Goal: Task Accomplishment & Management: Use online tool/utility

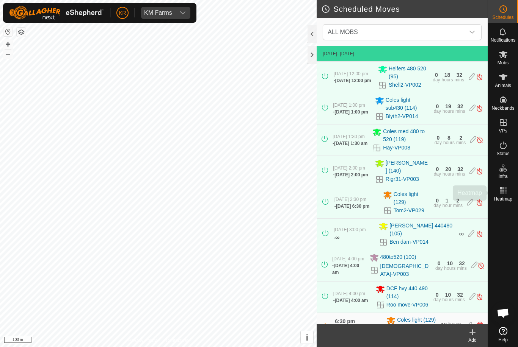
click at [508, 198] on span "Heatmap" at bounding box center [502, 199] width 19 height 5
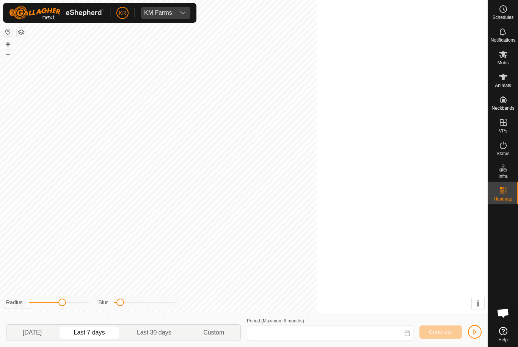
type input "04 Oct, 2025 - 10 Oct, 2025"
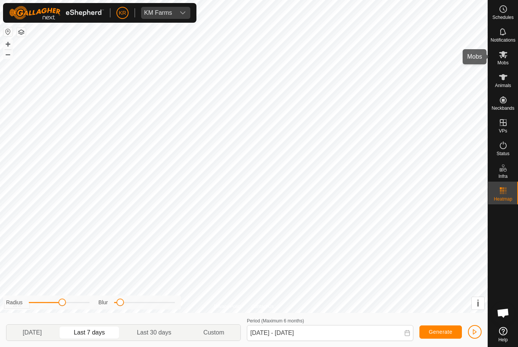
click at [508, 57] on es-mob-svg-icon at bounding box center [503, 55] width 14 height 12
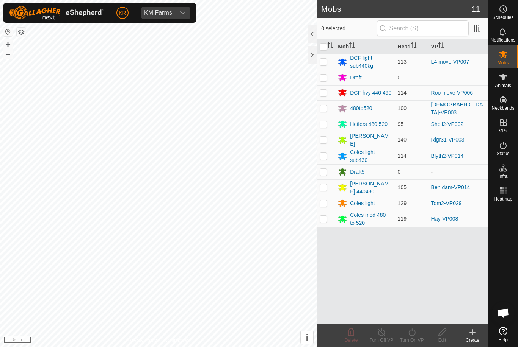
click at [325, 185] on p-checkbox at bounding box center [323, 188] width 8 height 6
checkbox input "true"
click at [412, 334] on icon at bounding box center [411, 332] width 9 height 9
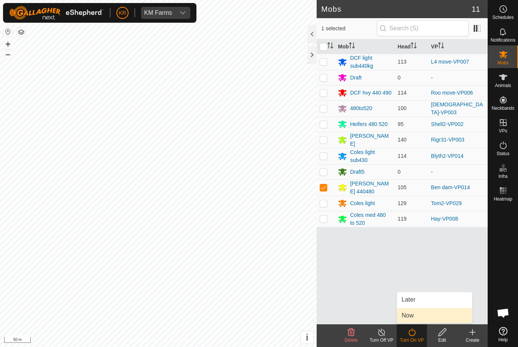
click at [417, 316] on link "Now" at bounding box center [434, 315] width 75 height 15
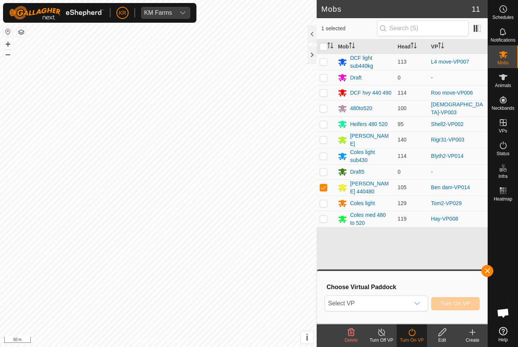
click at [399, 305] on span "Select VP" at bounding box center [367, 303] width 84 height 15
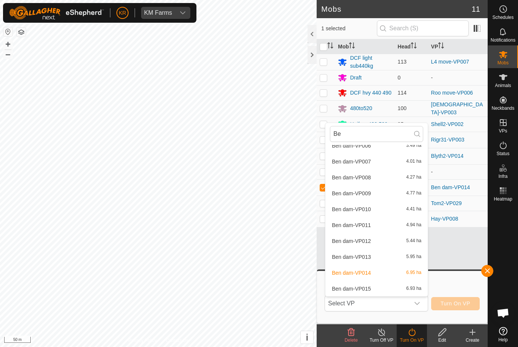
scroll to position [120, 0]
type input "Be"
click at [370, 288] on span "Ben dam-VP015" at bounding box center [351, 288] width 39 height 5
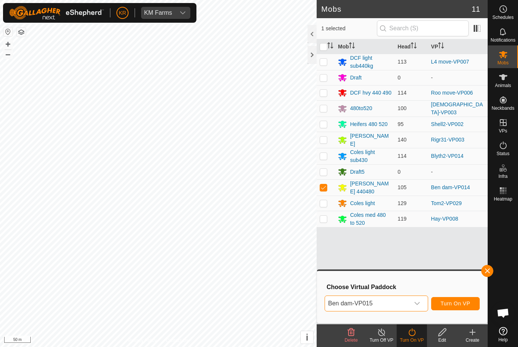
click at [459, 302] on span "Turn On VP" at bounding box center [455, 304] width 30 height 6
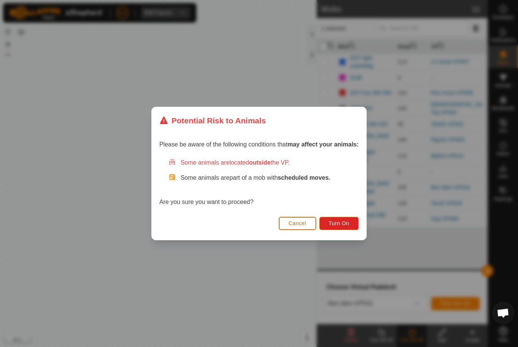
click at [340, 225] on span "Turn On" at bounding box center [339, 224] width 20 height 6
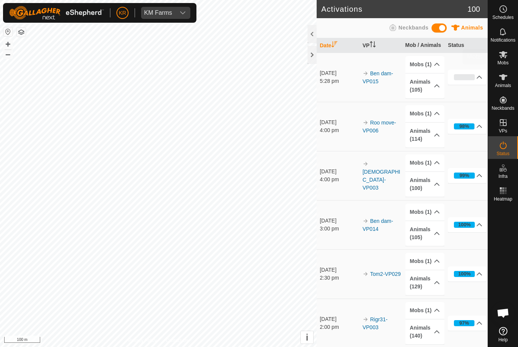
click at [511, 61] on div "Mobs" at bounding box center [503, 56] width 30 height 23
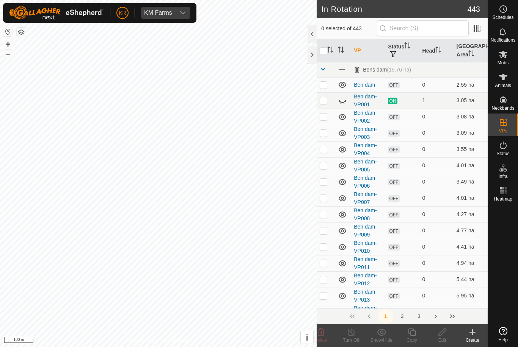
click at [343, 103] on icon at bounding box center [342, 100] width 9 height 9
click at [429, 33] on input "text" at bounding box center [423, 28] width 92 height 16
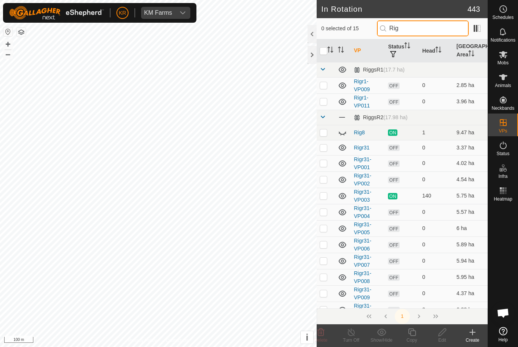
type input "Rig"
click at [324, 86] on p-checkbox at bounding box center [323, 85] width 8 height 6
checkbox input "true"
click at [324, 103] on p-checkbox at bounding box center [323, 102] width 8 height 6
checkbox input "true"
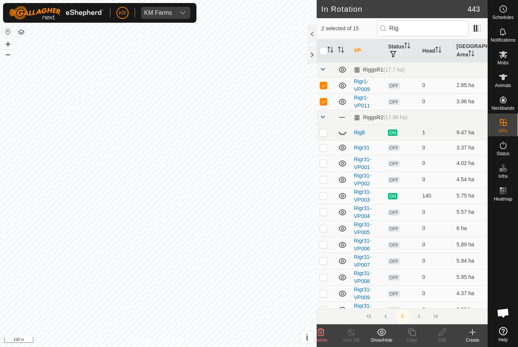
click at [340, 131] on icon at bounding box center [342, 132] width 9 height 9
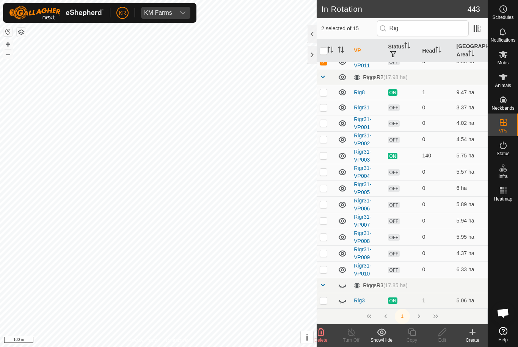
scroll to position [40, 0]
click at [343, 299] on icon at bounding box center [342, 301] width 9 height 9
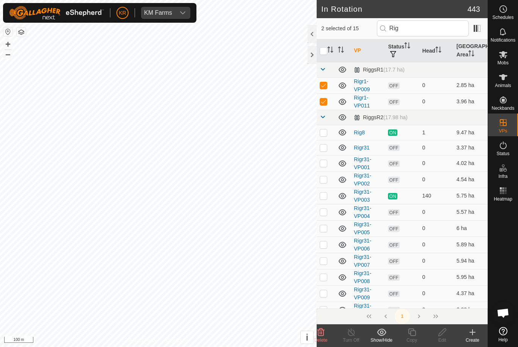
click at [321, 333] on icon at bounding box center [320, 333] width 7 height 8
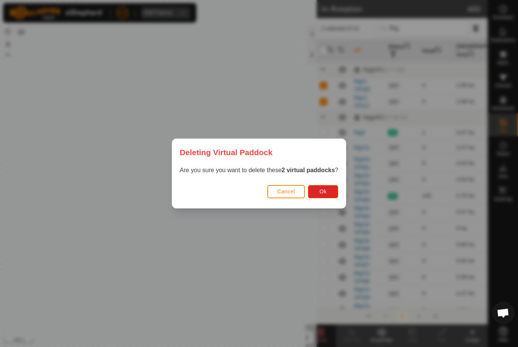
click at [329, 191] on button "Ok" at bounding box center [323, 191] width 30 height 13
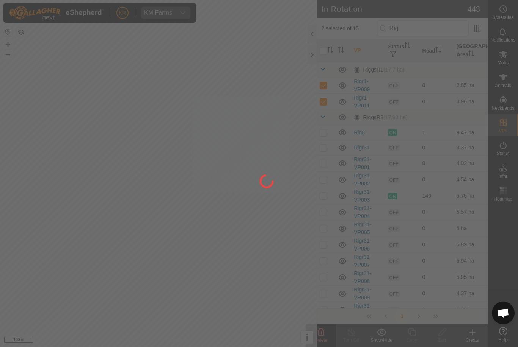
checkbox input "false"
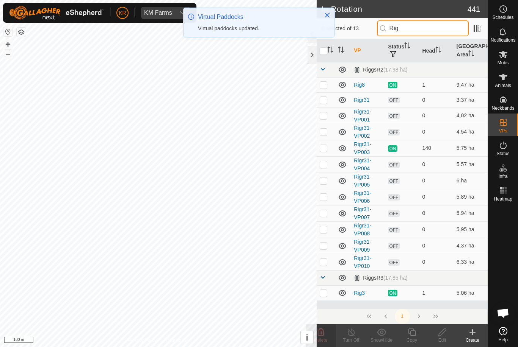
click at [443, 29] on input "Rig" at bounding box center [423, 28] width 92 height 16
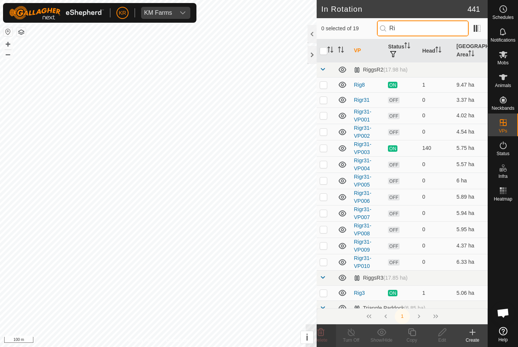
type input "R"
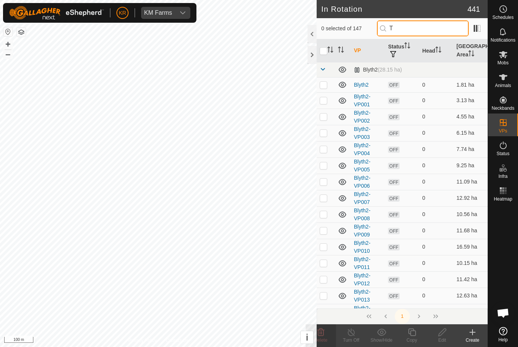
click at [429, 23] on input "T" at bounding box center [423, 28] width 92 height 16
click at [424, 29] on input "T" at bounding box center [423, 28] width 92 height 16
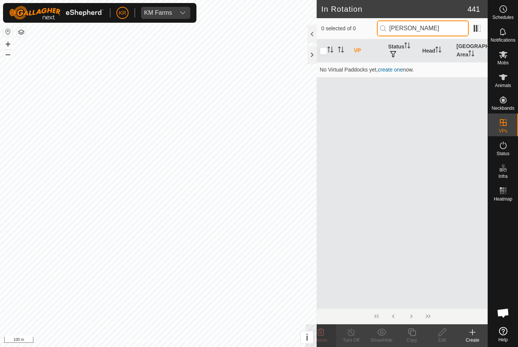
type input "T"
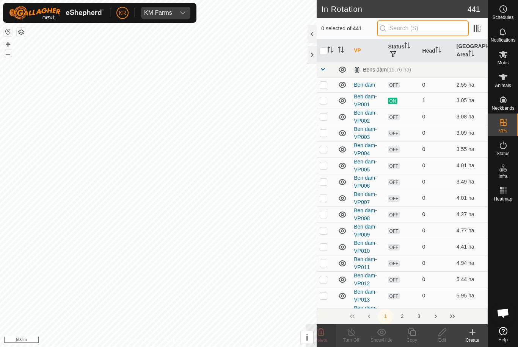
click at [446, 28] on input "text" at bounding box center [423, 28] width 92 height 16
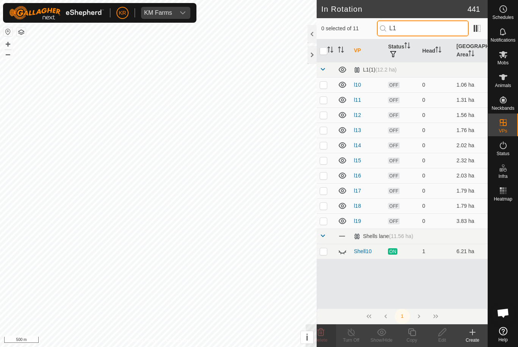
type input "L1"
click at [325, 222] on p-checkbox at bounding box center [323, 221] width 8 height 6
checkbox input "true"
click at [325, 207] on p-checkbox at bounding box center [323, 206] width 8 height 6
checkbox input "true"
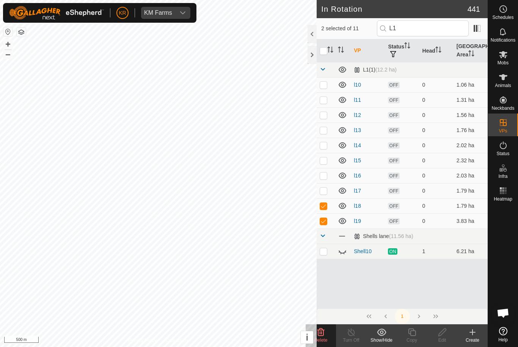
click at [324, 194] on td at bounding box center [325, 190] width 18 height 15
checkbox input "true"
click at [324, 179] on td at bounding box center [325, 175] width 18 height 15
checkbox input "true"
click at [326, 165] on td at bounding box center [325, 160] width 18 height 15
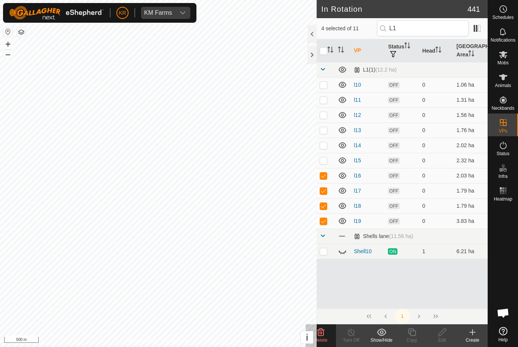
checkbox input "true"
click at [326, 151] on td at bounding box center [325, 145] width 18 height 15
checkbox input "true"
click at [327, 135] on td at bounding box center [325, 130] width 18 height 15
checkbox input "true"
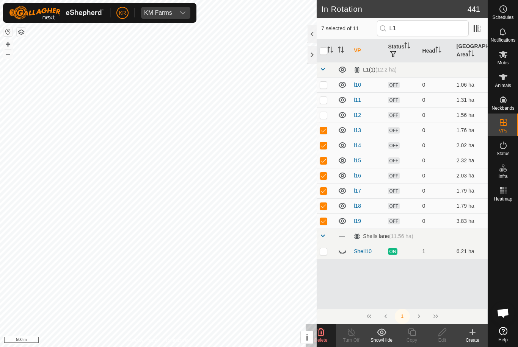
click at [327, 119] on td at bounding box center [325, 115] width 18 height 15
checkbox input "true"
click at [327, 102] on td at bounding box center [325, 99] width 18 height 15
checkbox input "true"
click at [325, 83] on p-checkbox at bounding box center [323, 85] width 8 height 6
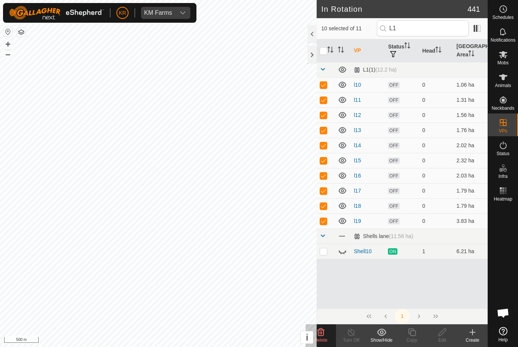
click at [382, 291] on div "VP Status Head Grazing Area L1(1) (12.2 ha) l10 OFF 0 1.06 ha l11 OFF 0 1.31 ha…" at bounding box center [401, 173] width 171 height 269
click at [324, 335] on icon at bounding box center [320, 332] width 9 height 9
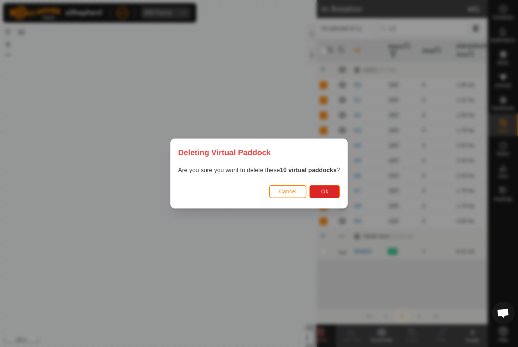
click at [327, 191] on span "Ok" at bounding box center [324, 192] width 7 height 6
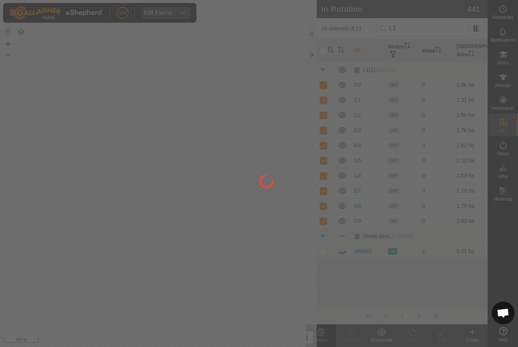
checkbox input "false"
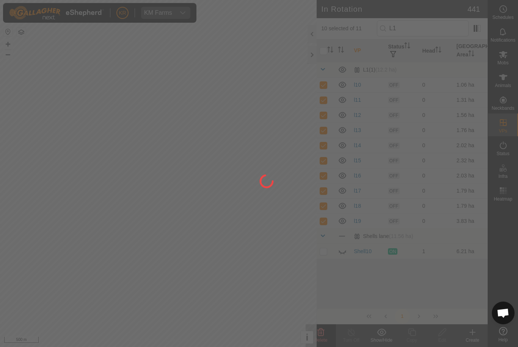
checkbox input "false"
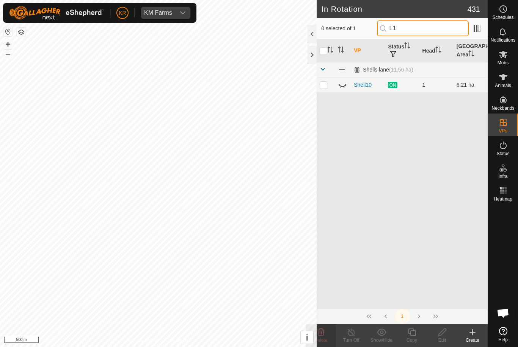
click at [426, 31] on input "L1" at bounding box center [423, 28] width 92 height 16
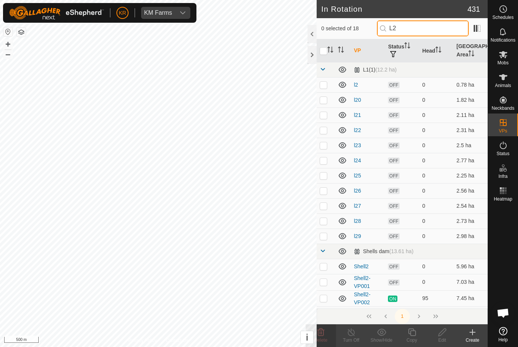
type input "L2"
click at [325, 238] on p-checkbox at bounding box center [323, 236] width 8 height 6
checkbox input "true"
click at [325, 225] on td at bounding box center [325, 221] width 18 height 15
checkbox input "true"
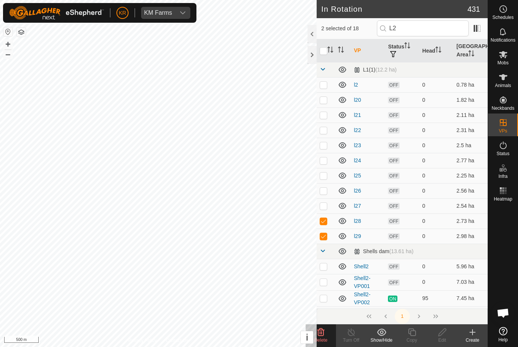
click at [323, 208] on p-checkbox at bounding box center [323, 206] width 8 height 6
checkbox input "true"
click at [328, 193] on td at bounding box center [325, 190] width 18 height 15
checkbox input "true"
click at [327, 173] on p-checkbox at bounding box center [323, 176] width 8 height 6
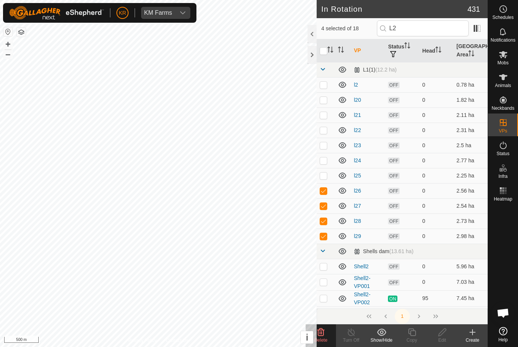
checkbox input "true"
click at [324, 158] on p-checkbox at bounding box center [323, 161] width 8 height 6
checkbox input "true"
click at [326, 145] on p-checkbox at bounding box center [323, 145] width 8 height 6
checkbox input "true"
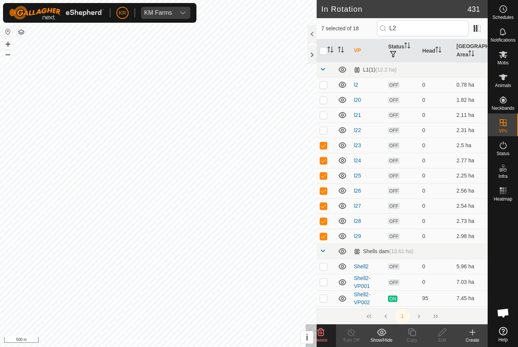
click at [326, 133] on p-checkbox at bounding box center [323, 130] width 8 height 6
checkbox input "true"
click at [326, 118] on p-checkbox at bounding box center [323, 115] width 8 height 6
checkbox input "true"
click at [327, 104] on td at bounding box center [325, 99] width 18 height 15
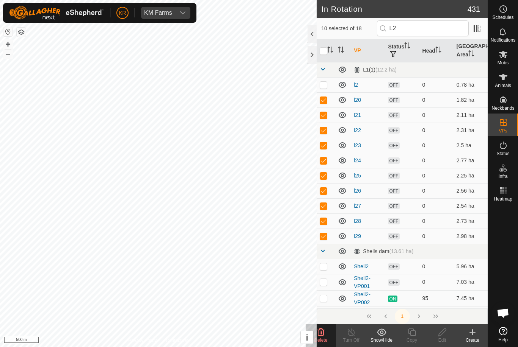
checkbox input "true"
click at [327, 86] on p-checkbox at bounding box center [323, 85] width 8 height 6
click at [326, 335] on delete-svg-icon at bounding box center [320, 332] width 30 height 9
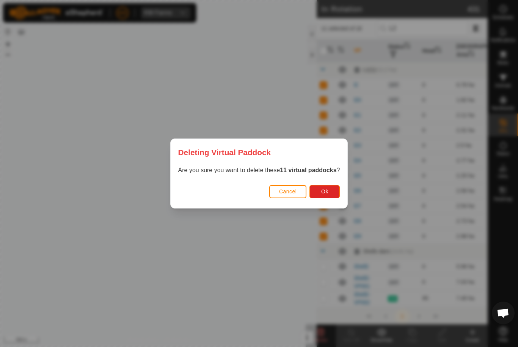
click at [316, 203] on div "Cancel Ok" at bounding box center [259, 196] width 177 height 26
click at [326, 190] on span "Ok" at bounding box center [324, 192] width 7 height 6
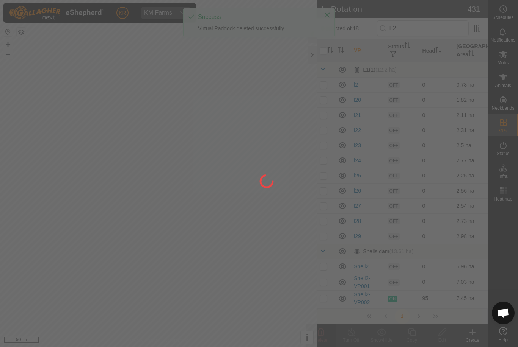
checkbox input "false"
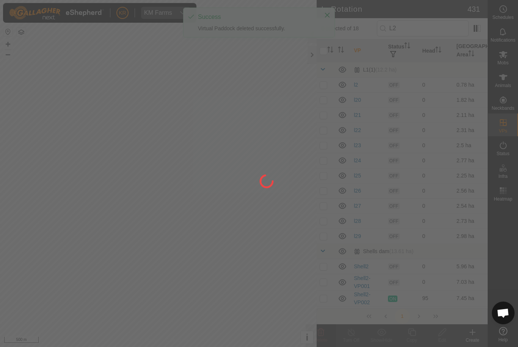
checkbox input "false"
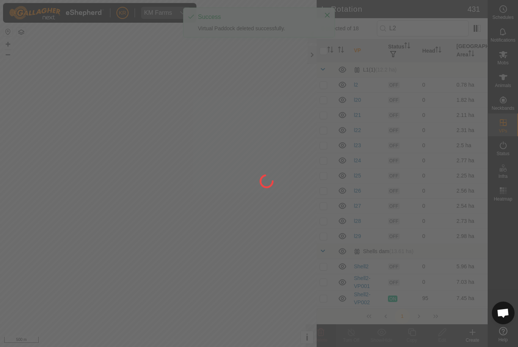
checkbox input "false"
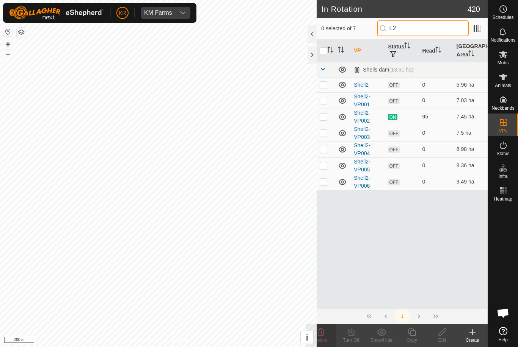
click at [430, 29] on input "L2" at bounding box center [423, 28] width 92 height 16
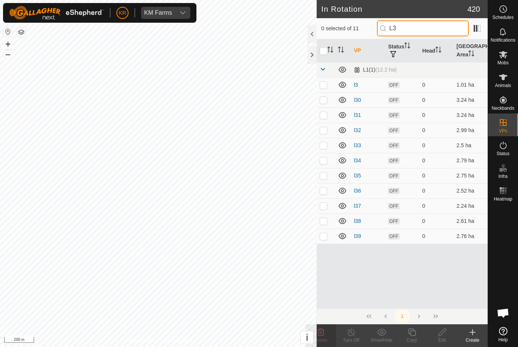
type input "L3"
click at [328, 82] on td at bounding box center [325, 84] width 18 height 15
checkbox input "true"
click at [325, 98] on p-checkbox at bounding box center [323, 100] width 8 height 6
checkbox input "true"
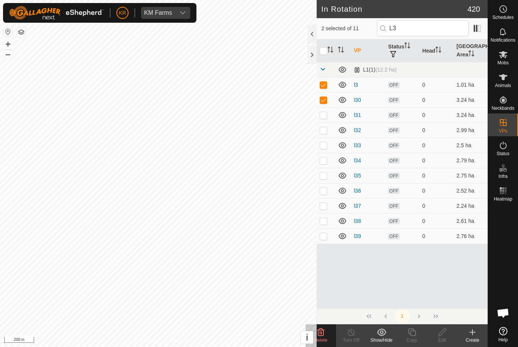
click at [326, 115] on p-checkbox at bounding box center [323, 115] width 8 height 6
checkbox input "true"
click at [322, 127] on p-checkbox at bounding box center [323, 130] width 8 height 6
checkbox input "true"
click at [326, 143] on p-checkbox at bounding box center [323, 145] width 8 height 6
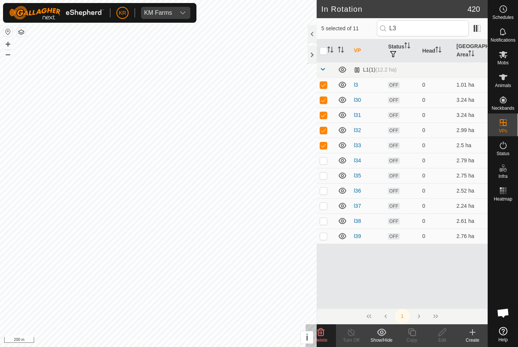
checkbox input "true"
click at [326, 160] on p-checkbox at bounding box center [323, 161] width 8 height 6
checkbox input "true"
click at [324, 173] on p-checkbox at bounding box center [323, 176] width 8 height 6
checkbox input "true"
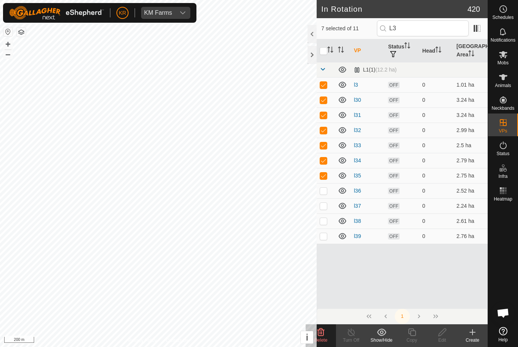
click at [324, 191] on p-checkbox at bounding box center [323, 191] width 8 height 6
checkbox input "true"
click at [325, 204] on p-checkbox at bounding box center [323, 206] width 8 height 6
checkbox input "true"
click at [322, 219] on p-checkbox at bounding box center [323, 221] width 8 height 6
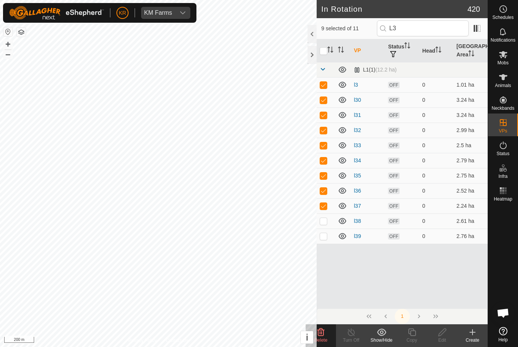
checkbox input "true"
click at [325, 239] on p-checkbox at bounding box center [323, 236] width 8 height 6
checkbox input "true"
click at [324, 334] on icon at bounding box center [320, 332] width 9 height 9
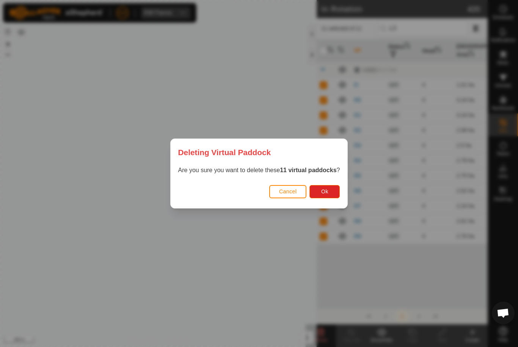
click at [327, 193] on span "Ok" at bounding box center [324, 192] width 7 height 6
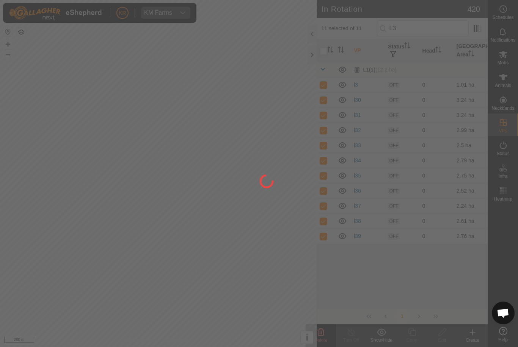
checkbox input "false"
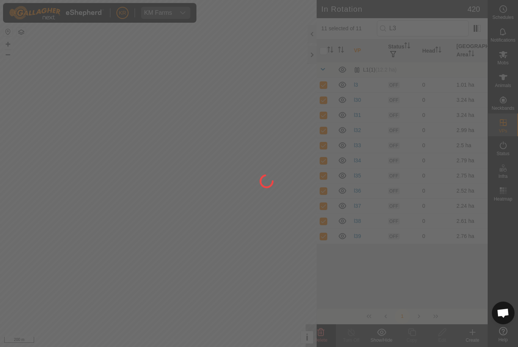
checkbox input "false"
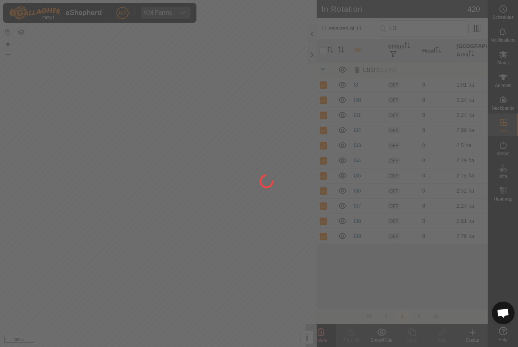
checkbox input "false"
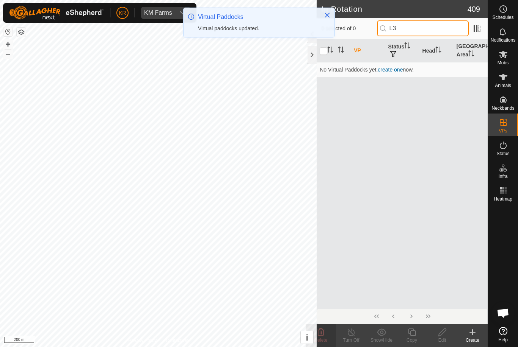
click at [428, 29] on input "L3" at bounding box center [423, 28] width 92 height 16
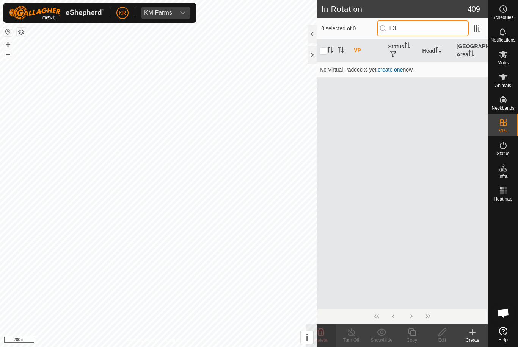
type input "L"
click at [429, 29] on input "L1" at bounding box center [423, 28] width 92 height 16
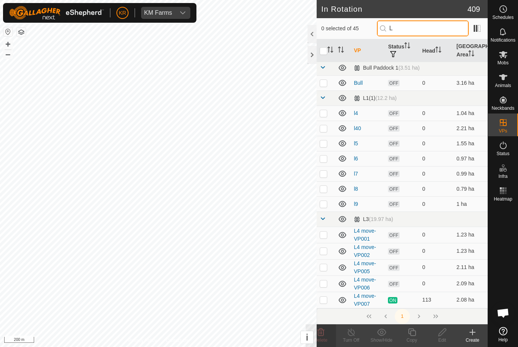
scroll to position [360, 0]
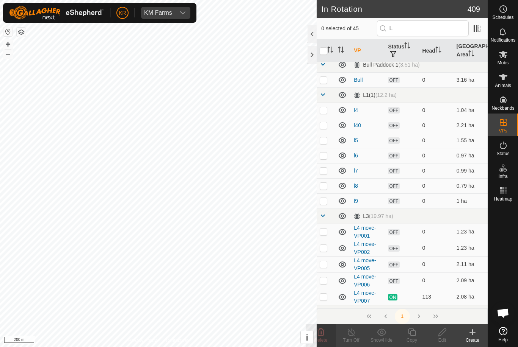
click at [427, 236] on tbody "Blyth2 (28.15 ha) Blyth2 OFF 0 1.81 ha Blyth2-VP001 OFF 0 3.13 ha Blyth2-VP002 …" at bounding box center [401, 114] width 171 height 825
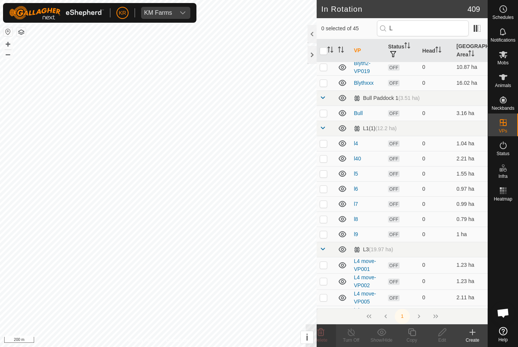
scroll to position [0, 0]
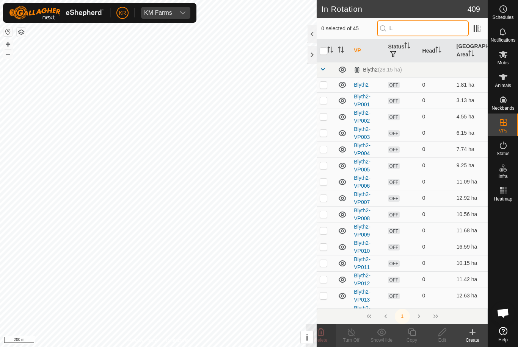
click at [427, 31] on input "L" at bounding box center [423, 28] width 92 height 16
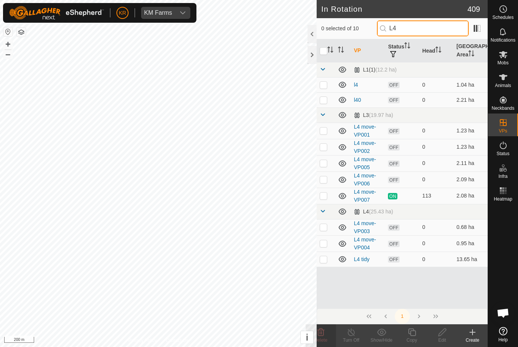
type input "L4"
click at [324, 84] on p-checkbox at bounding box center [323, 85] width 8 height 6
checkbox input "true"
click at [325, 100] on p-checkbox at bounding box center [323, 100] width 8 height 6
checkbox input "true"
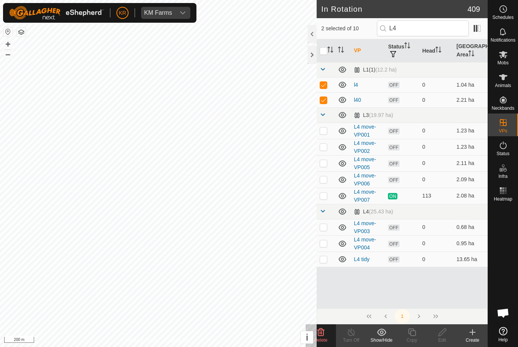
click at [324, 332] on icon at bounding box center [320, 333] width 7 height 8
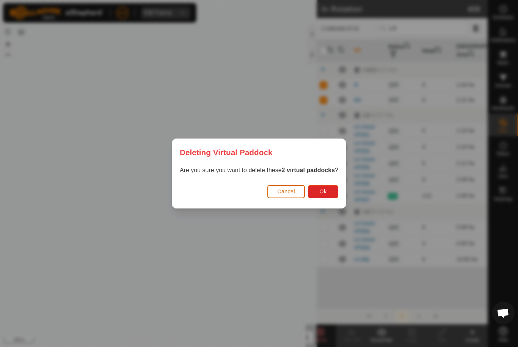
click at [326, 189] on span "Ok" at bounding box center [322, 192] width 7 height 6
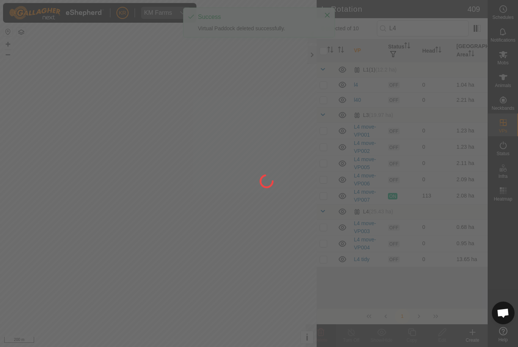
checkbox input "false"
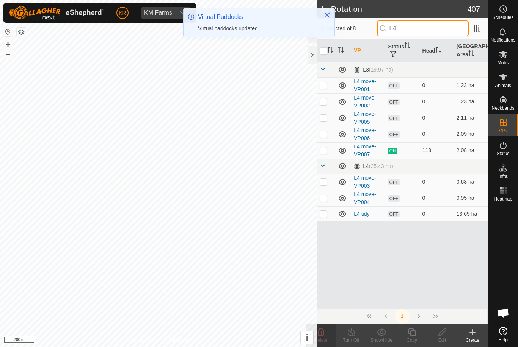
click at [434, 30] on input "L4" at bounding box center [423, 28] width 92 height 16
type input "L"
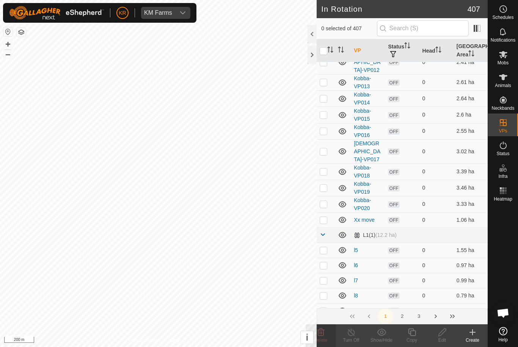
scroll to position [1923, 0]
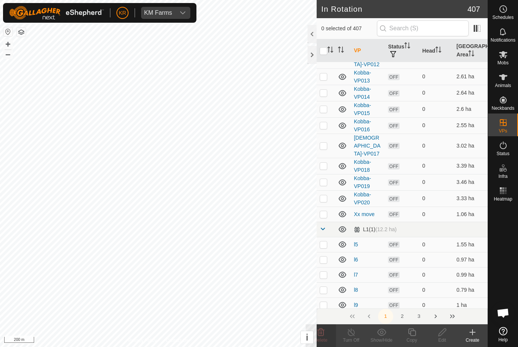
click at [324, 242] on p-checkbox at bounding box center [323, 245] width 8 height 6
checkbox input "true"
click at [326, 257] on p-checkbox at bounding box center [323, 260] width 8 height 6
checkbox input "true"
click at [327, 268] on td at bounding box center [325, 275] width 18 height 15
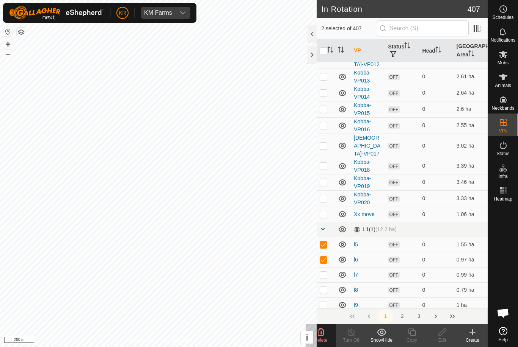
checkbox input "true"
click at [324, 287] on p-checkbox at bounding box center [323, 290] width 8 height 6
checkbox input "true"
click at [325, 302] on p-checkbox at bounding box center [323, 305] width 8 height 6
checkbox input "true"
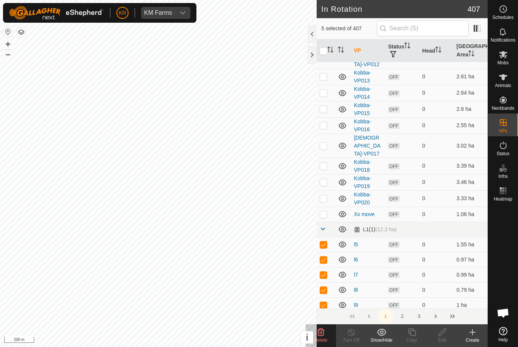
click at [324, 335] on icon at bounding box center [320, 333] width 7 height 8
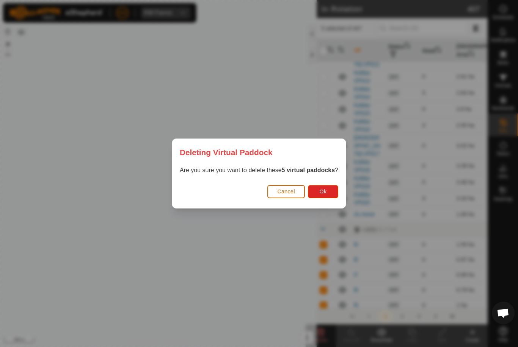
click at [325, 196] on button "Ok" at bounding box center [323, 191] width 30 height 13
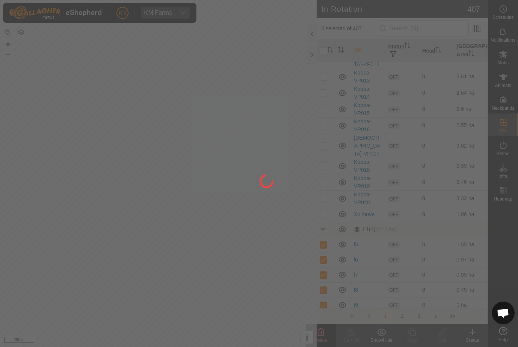
checkbox input "false"
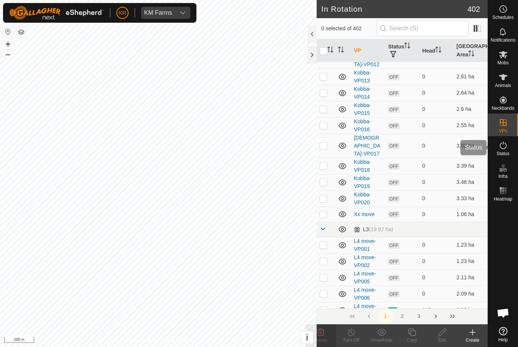
click at [509, 150] on es-activation-svg-icon at bounding box center [503, 145] width 14 height 12
